Goal: Download file/media

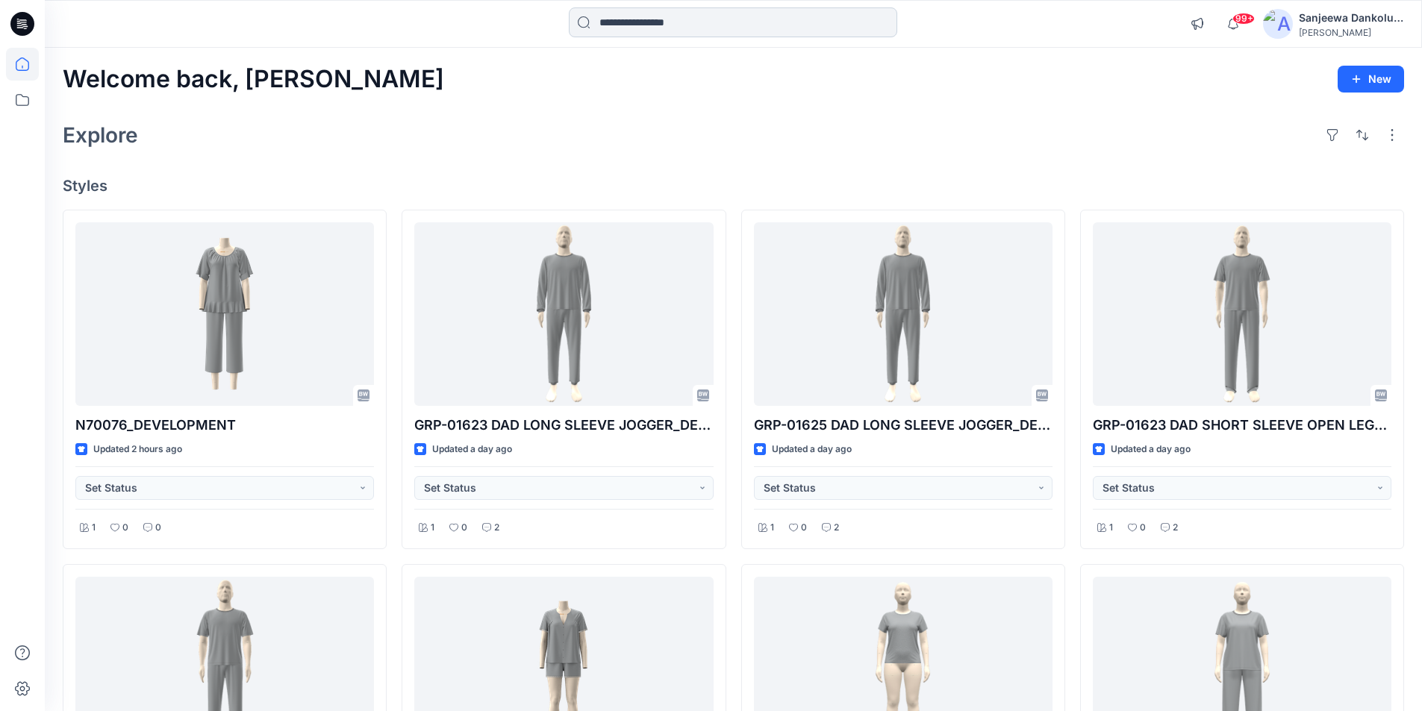
click at [687, 24] on input at bounding box center [733, 22] width 328 height 30
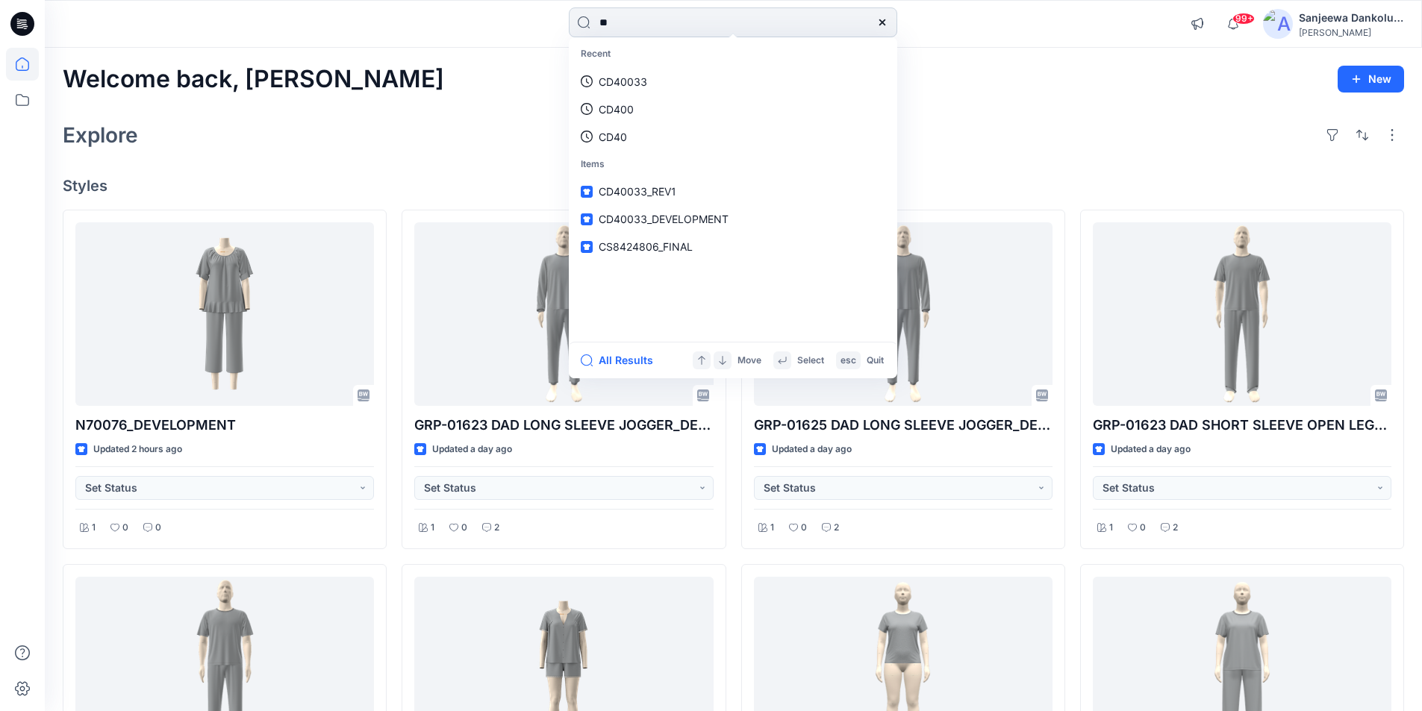
type input "*"
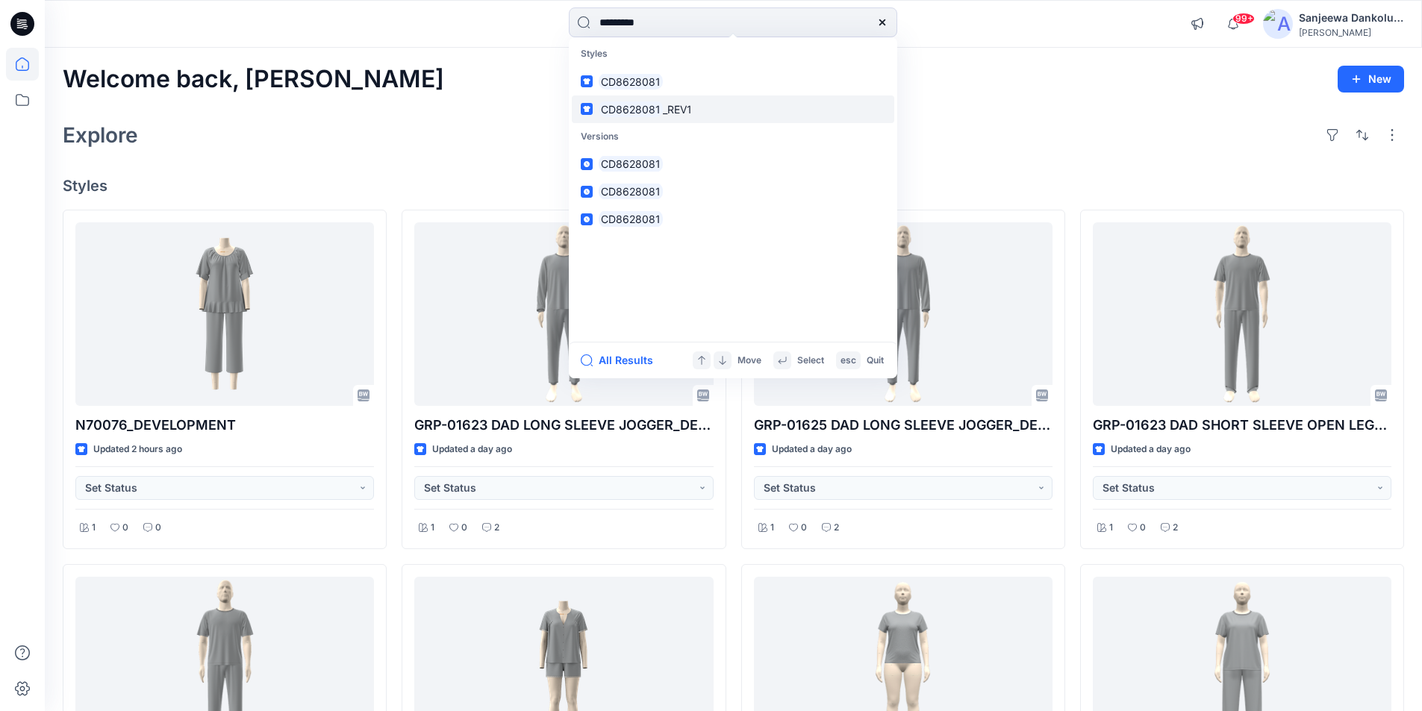
type input "*********"
click at [668, 114] on span "_REV1" at bounding box center [677, 109] width 29 height 13
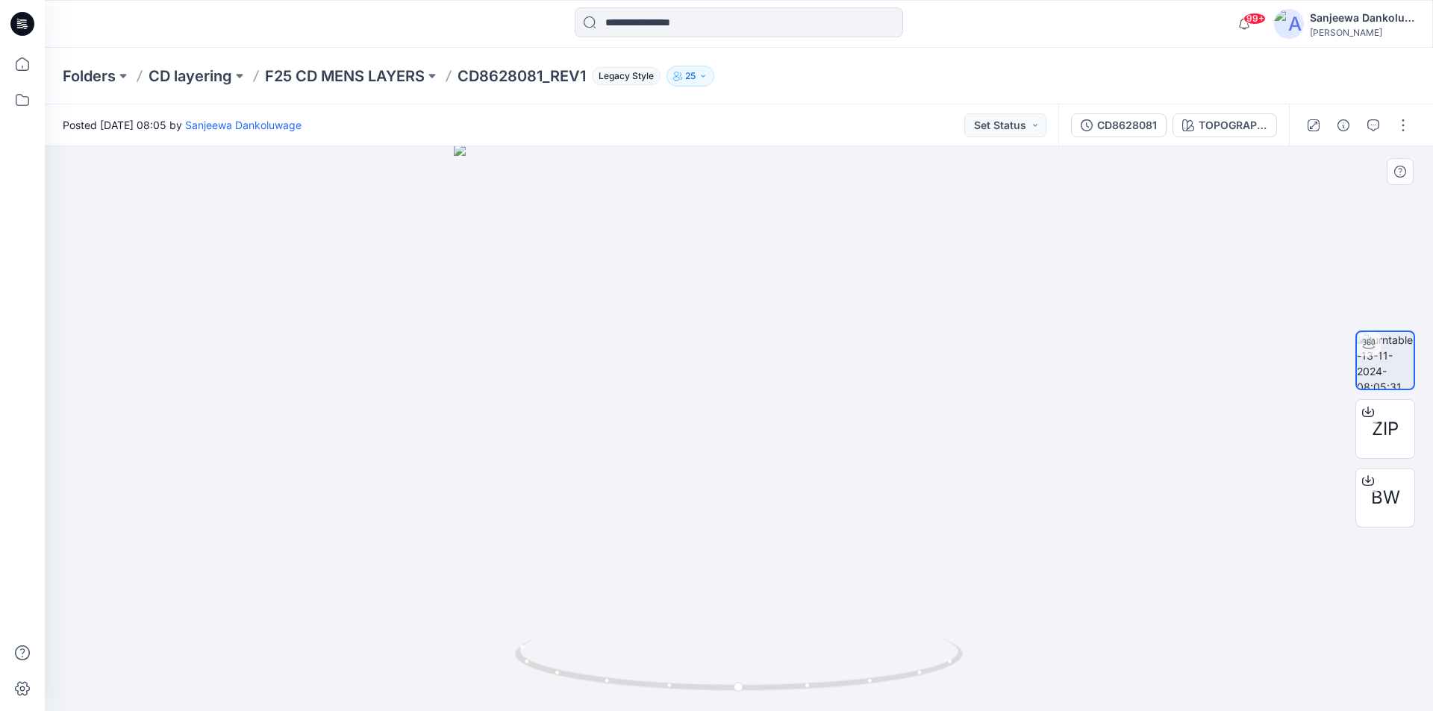
click at [751, 416] on img at bounding box center [738, 427] width 569 height 567
drag, startPoint x: 887, startPoint y: 407, endPoint x: 788, endPoint y: 375, distance: 104.3
click at [1382, 500] on span "BW" at bounding box center [1385, 497] width 29 height 27
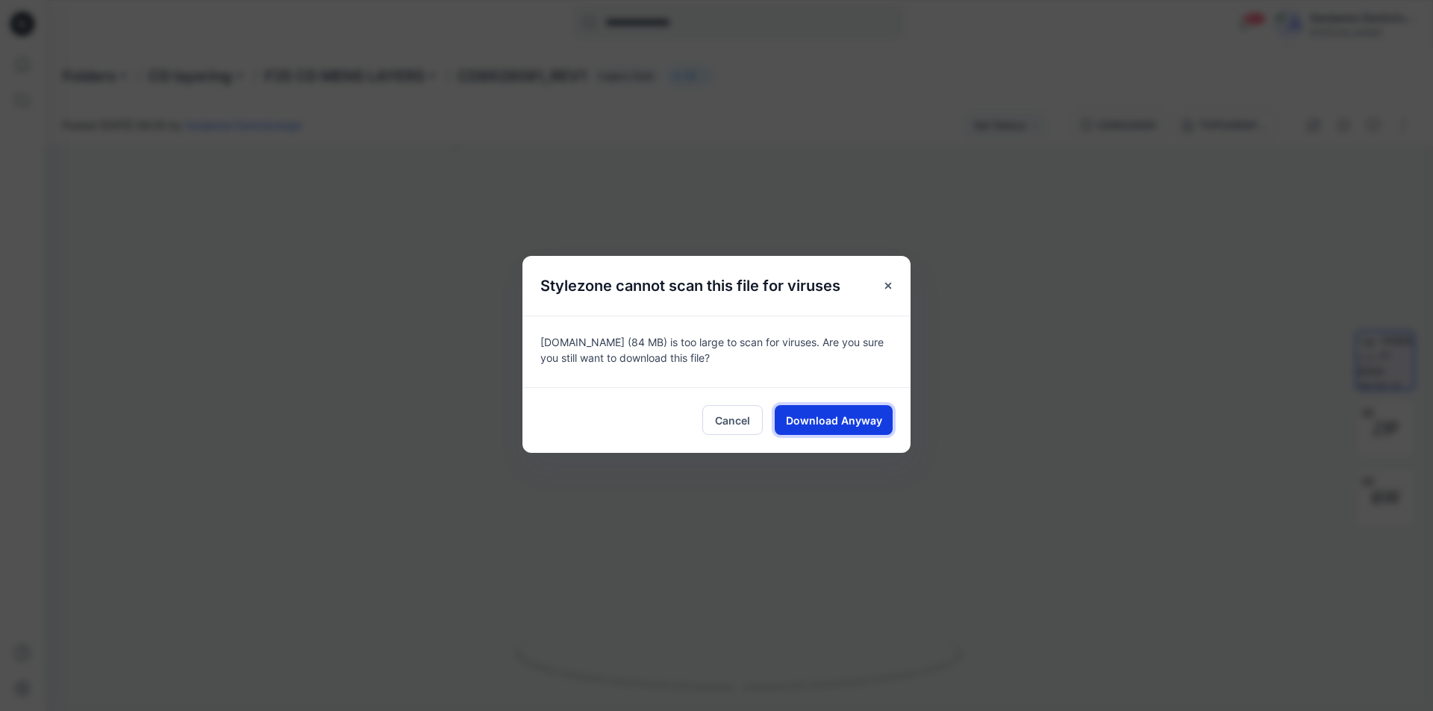
click at [811, 414] on span "Download Anyway" at bounding box center [834, 421] width 96 height 16
